Goal: Task Accomplishment & Management: Manage account settings

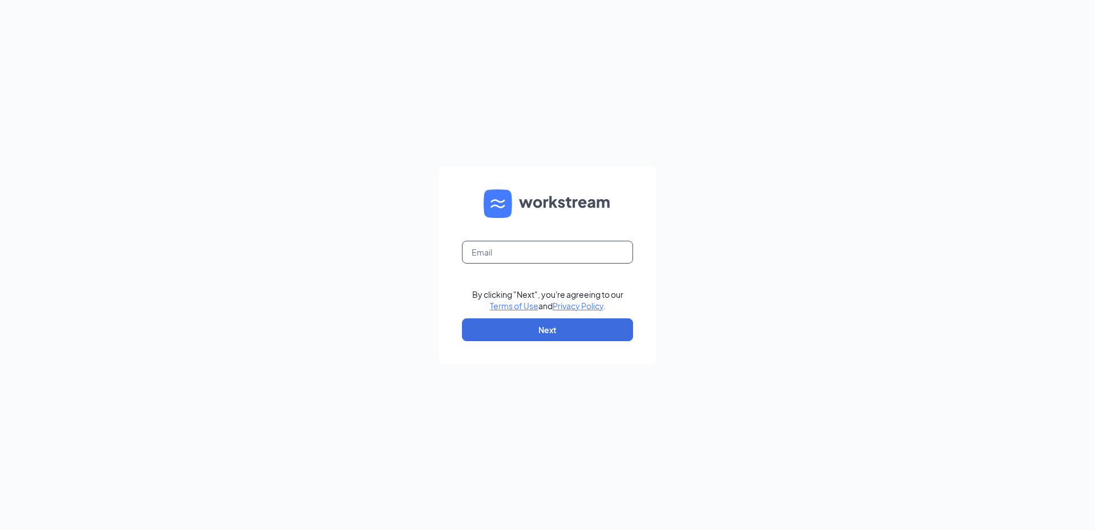
click at [501, 254] on input "text" at bounding box center [547, 252] width 171 height 23
type input "david.winter@inspirepartners.net"
click at [556, 345] on form "david.winter@inspirepartners.net By clicking "Next", you're agreeing to our Ter…" at bounding box center [547, 265] width 217 height 197
click at [553, 335] on button "Next" at bounding box center [547, 329] width 171 height 23
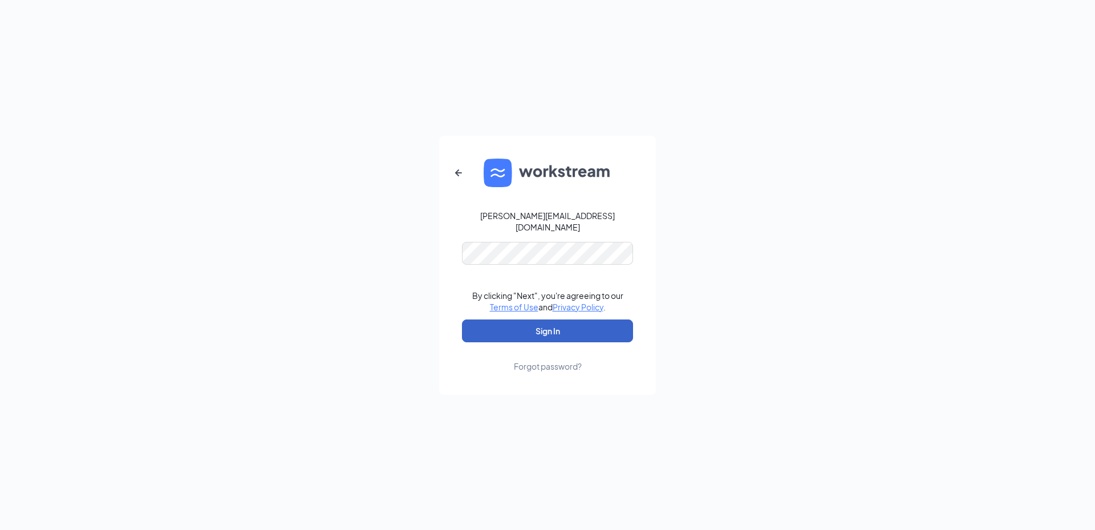
click at [525, 326] on button "Sign In" at bounding box center [547, 330] width 171 height 23
